Goal: Task Accomplishment & Management: Complete application form

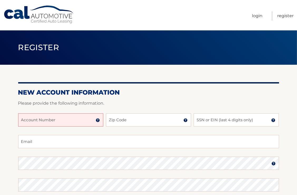
click at [57, 119] on input "Account Number" at bounding box center [60, 119] width 85 height 13
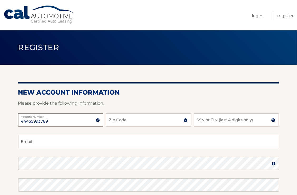
type input "44455993789"
click at [116, 119] on input "Zip Code" at bounding box center [148, 119] width 85 height 13
type input "07045"
click at [195, 119] on input "SSN or EIN (last 4 digits only)" at bounding box center [236, 119] width 85 height 13
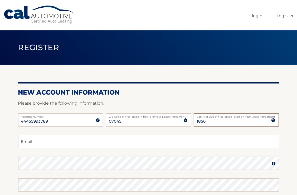
type input "1856"
click at [42, 141] on input "Email" at bounding box center [148, 141] width 261 height 13
type input "[EMAIL_ADDRESS][DOMAIN_NAME]"
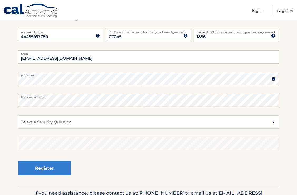
scroll to position [88, 0]
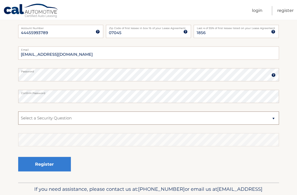
click at [273, 118] on select "Select a Security Question What was the name of your elementary school? What is…" at bounding box center [148, 117] width 261 height 13
select select "4"
click at [18, 111] on select "Select a Security Question What was the name of your elementary school? What is…" at bounding box center [148, 117] width 261 height 13
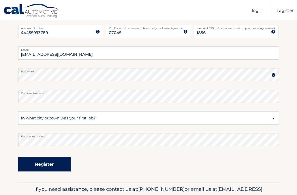
click at [31, 164] on button "Register" at bounding box center [44, 164] width 53 height 15
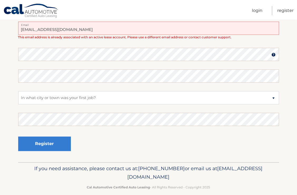
scroll to position [136, 0]
